Goal: Information Seeking & Learning: Find specific fact

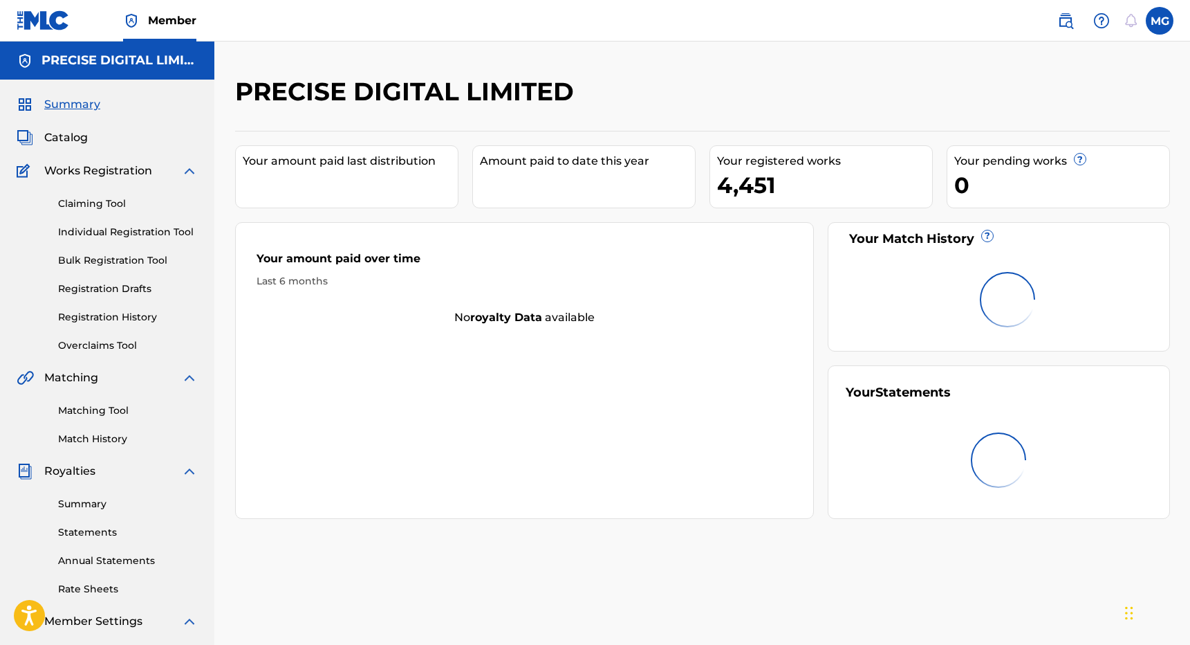
click at [1066, 13] on img at bounding box center [1066, 20] width 17 height 17
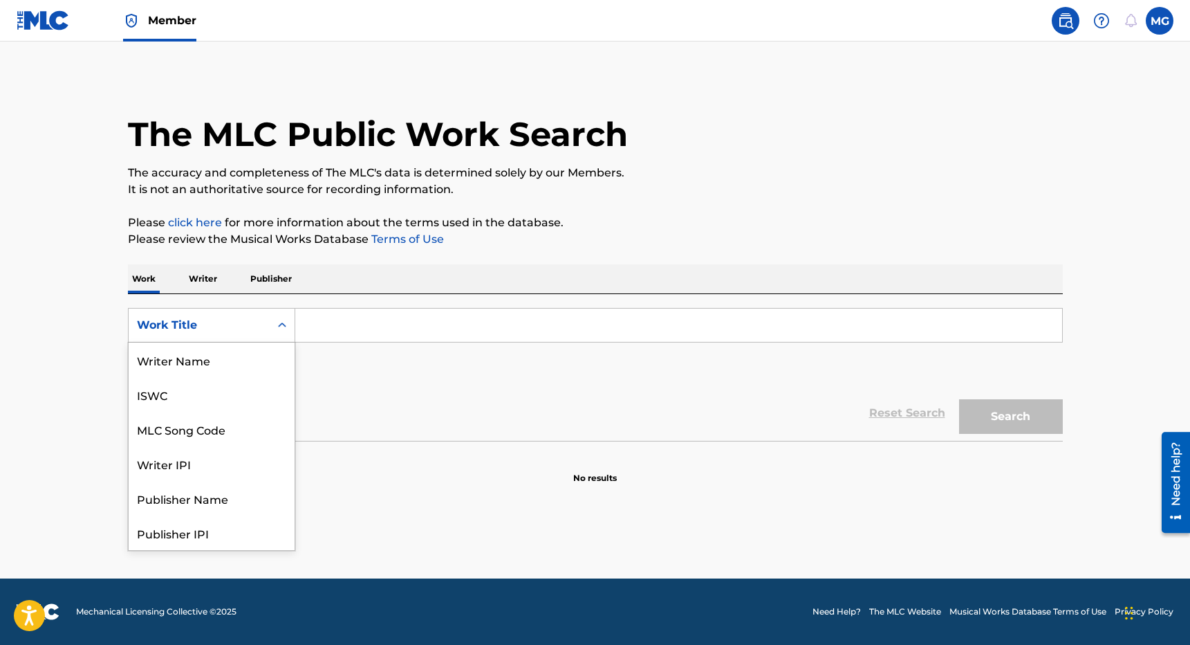
click at [263, 309] on div "Work Title" at bounding box center [211, 325] width 167 height 35
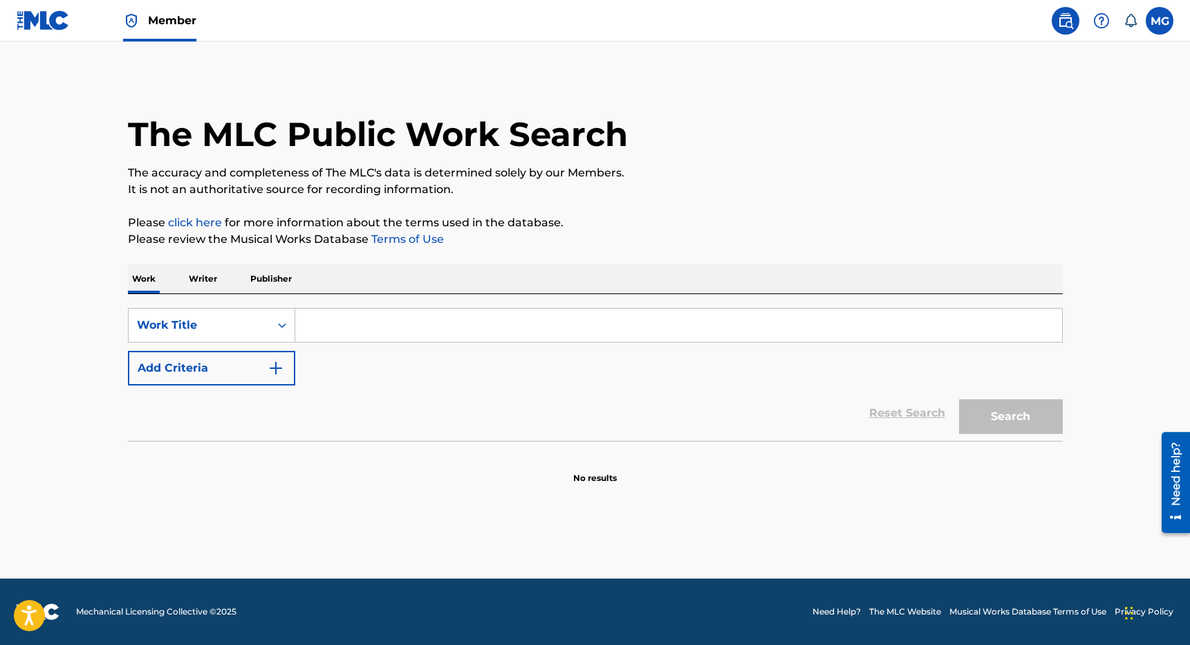
click at [265, 279] on p "Publisher" at bounding box center [271, 278] width 50 height 29
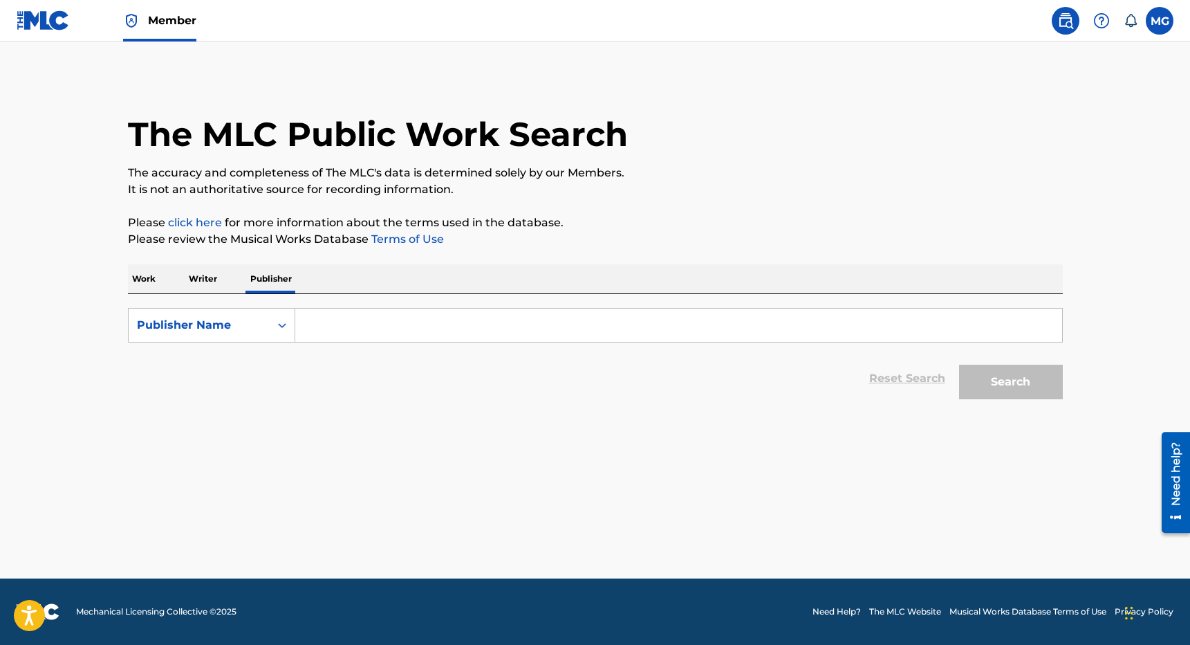
click at [320, 313] on input "Search Form" at bounding box center [678, 325] width 767 height 33
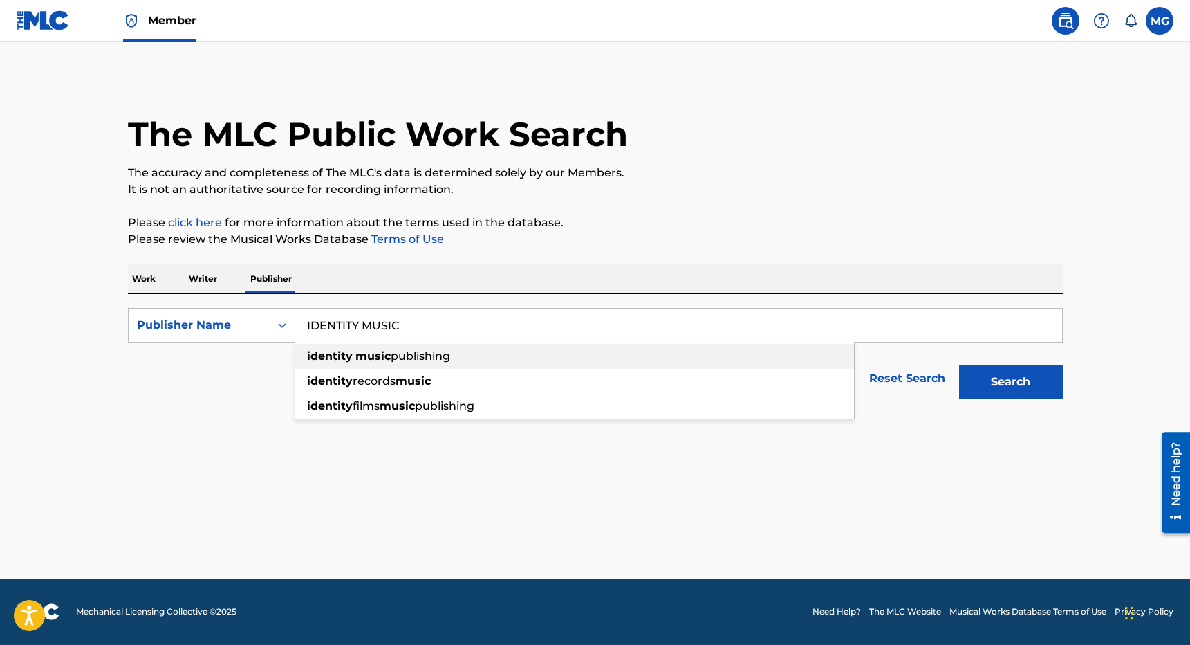
click at [447, 350] on span "publishing" at bounding box center [420, 355] width 59 height 13
type input "identity music publishing"
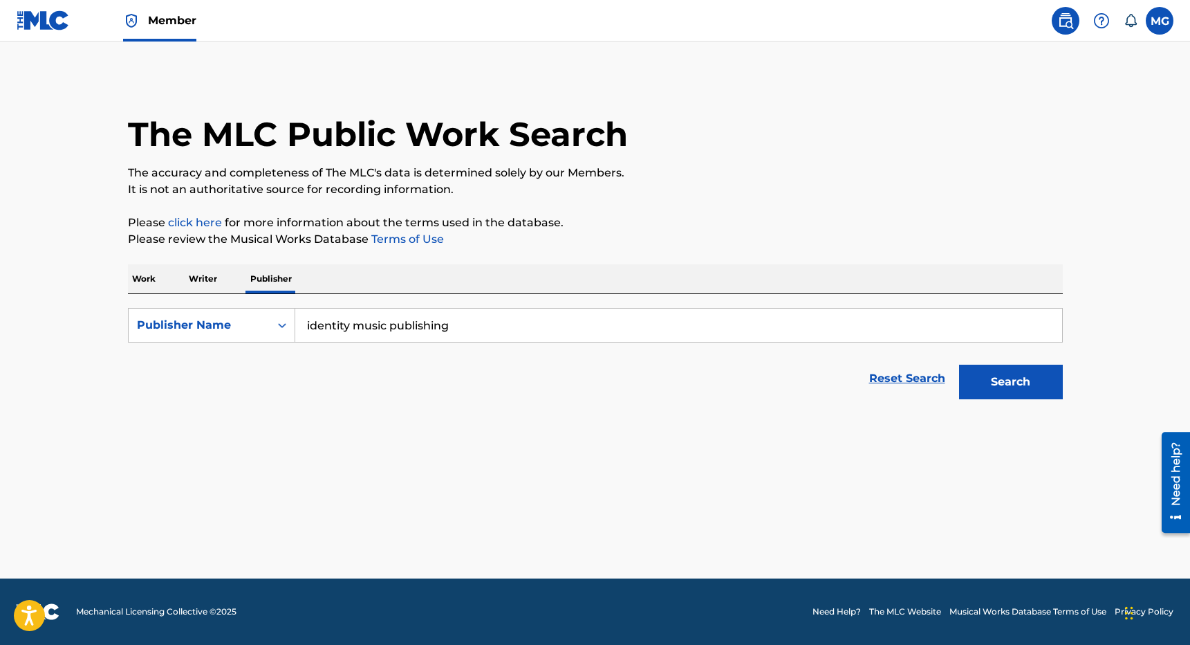
click at [959, 365] on button "Search" at bounding box center [1011, 382] width 104 height 35
